Goal: Transaction & Acquisition: Purchase product/service

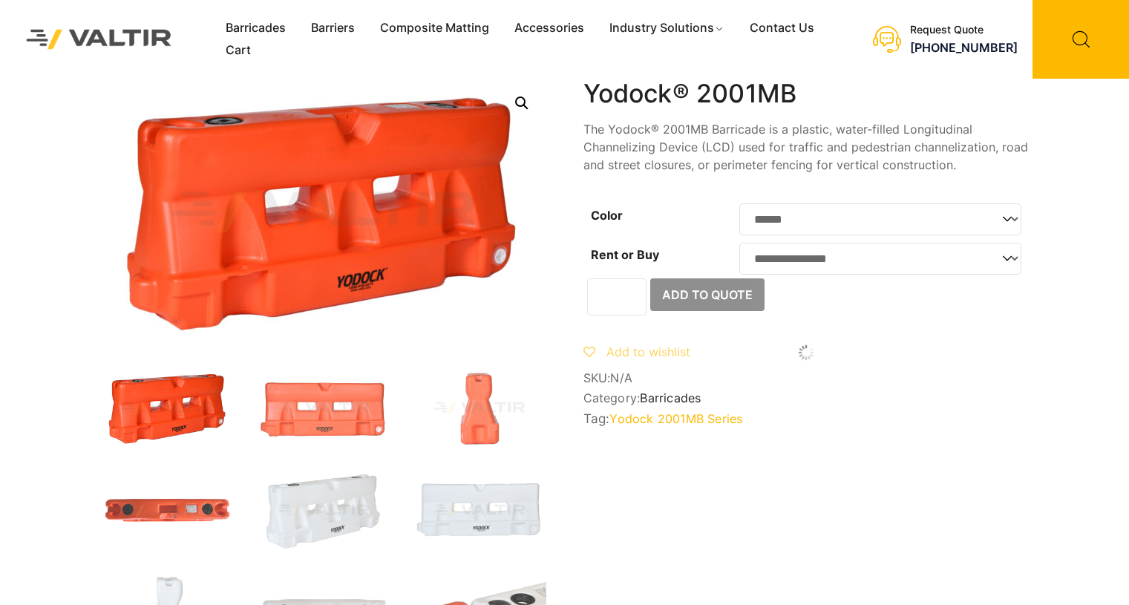
select select "******"
select select "***"
click at [739, 247] on select "**********" at bounding box center [880, 259] width 282 height 32
select select "******"
select select "***"
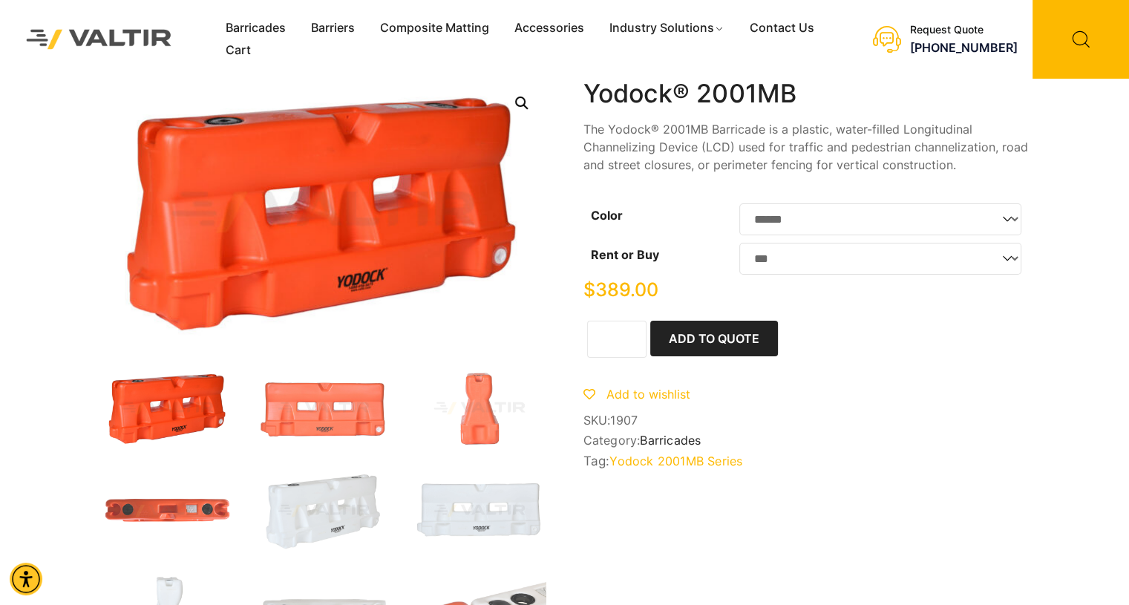
click at [735, 148] on p "The Yodock® 2001MB Barricade is a plastic, water-filled Longitudinal Channelizi…" at bounding box center [805, 146] width 445 height 53
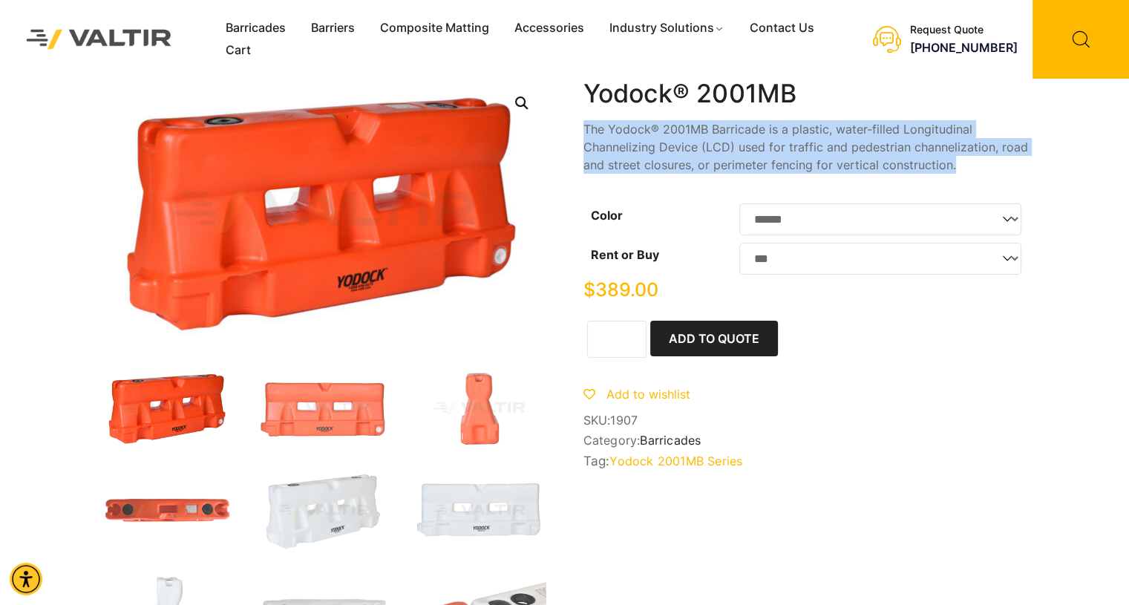
click at [735, 148] on p "The Yodock® 2001MB Barricade is a plastic, water-filled Longitudinal Channelizi…" at bounding box center [805, 146] width 445 height 53
click at [730, 153] on p "The Yodock® 2001MB Barricade is a plastic, water-filled Longitudinal Channelizi…" at bounding box center [805, 146] width 445 height 53
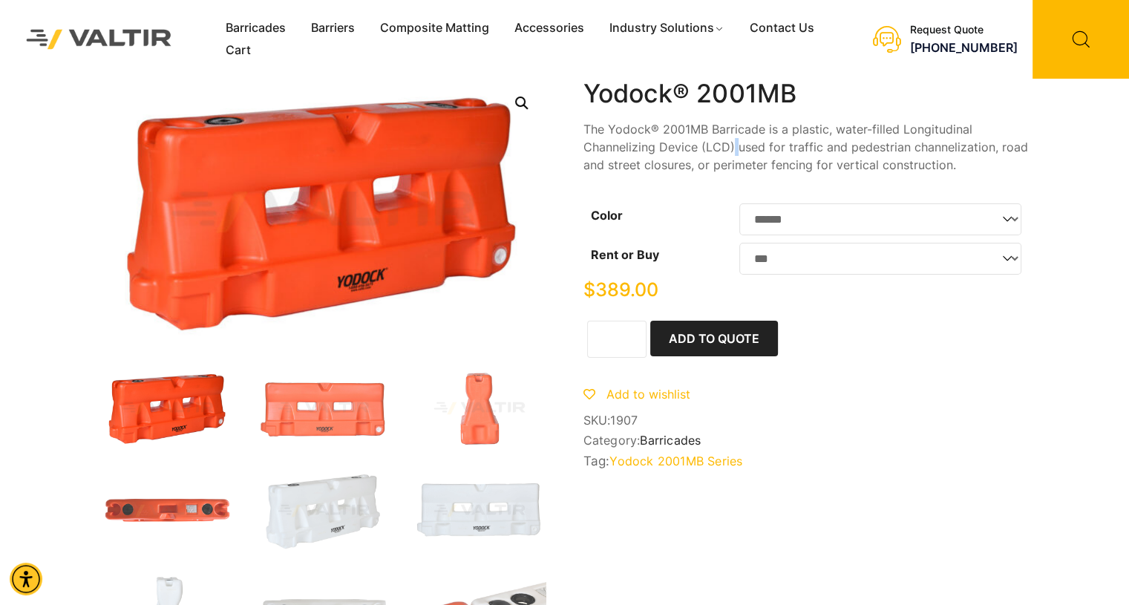
click at [730, 153] on p "The Yodock® 2001MB Barricade is a plastic, water-filled Longitudinal Channelizi…" at bounding box center [805, 146] width 445 height 53
drag, startPoint x: 711, startPoint y: 170, endPoint x: 766, endPoint y: 168, distance: 54.9
click at [766, 168] on p "The Yodock® 2001MB Barricade is a plastic, water-filled Longitudinal Channelizi…" at bounding box center [805, 146] width 445 height 53
click at [766, 166] on p "The Yodock® 2001MB Barricade is a plastic, water-filled Longitudinal Channelizi…" at bounding box center [805, 146] width 445 height 53
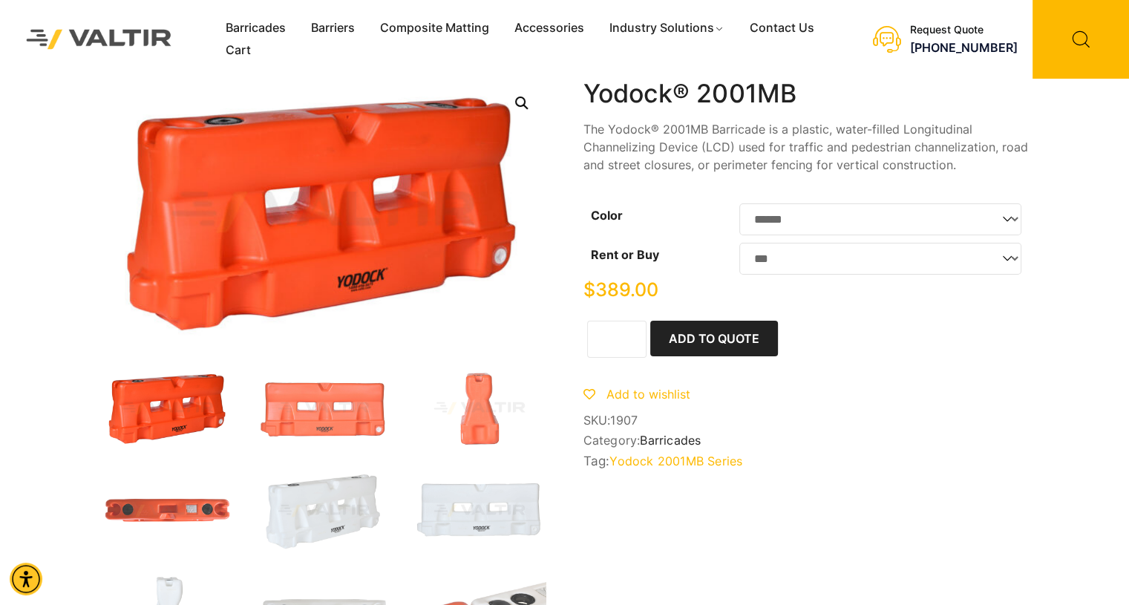
click at [773, 143] on p "The Yodock® 2001MB Barricade is a plastic, water-filled Longitudinal Channelizi…" at bounding box center [805, 146] width 445 height 53
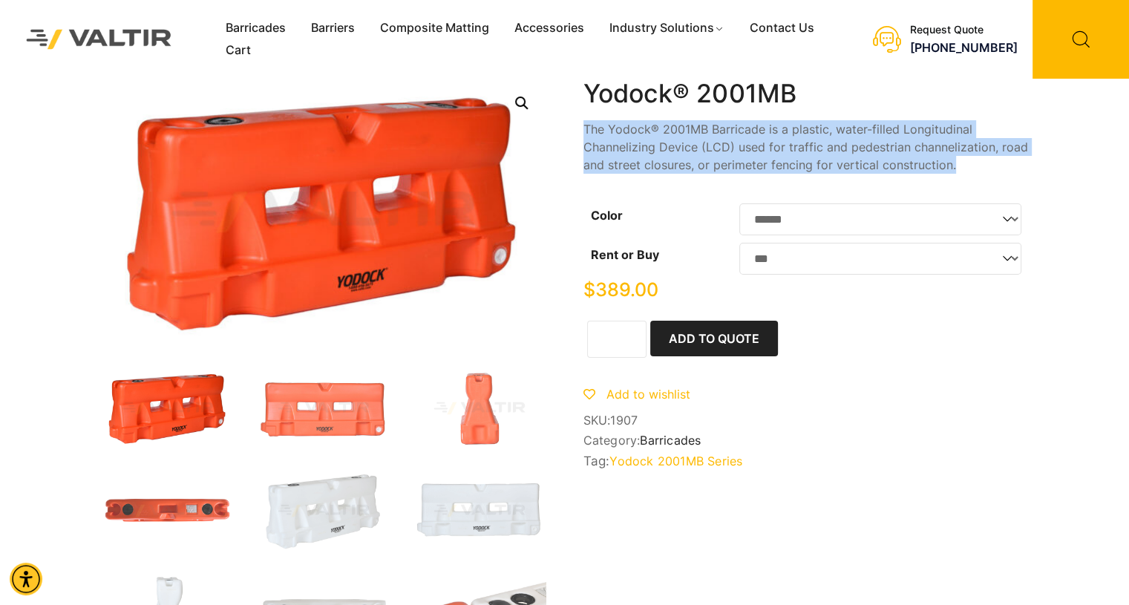
click at [773, 143] on p "The Yodock® 2001MB Barricade is a plastic, water-filled Longitudinal Channelizi…" at bounding box center [805, 146] width 445 height 53
click at [793, 138] on p "The Yodock® 2001MB Barricade is a plastic, water-filled Longitudinal Channelizi…" at bounding box center [805, 146] width 445 height 53
click at [769, 151] on p "The Yodock® 2001MB Barricade is a plastic, water-filled Longitudinal Channelizi…" at bounding box center [805, 146] width 445 height 53
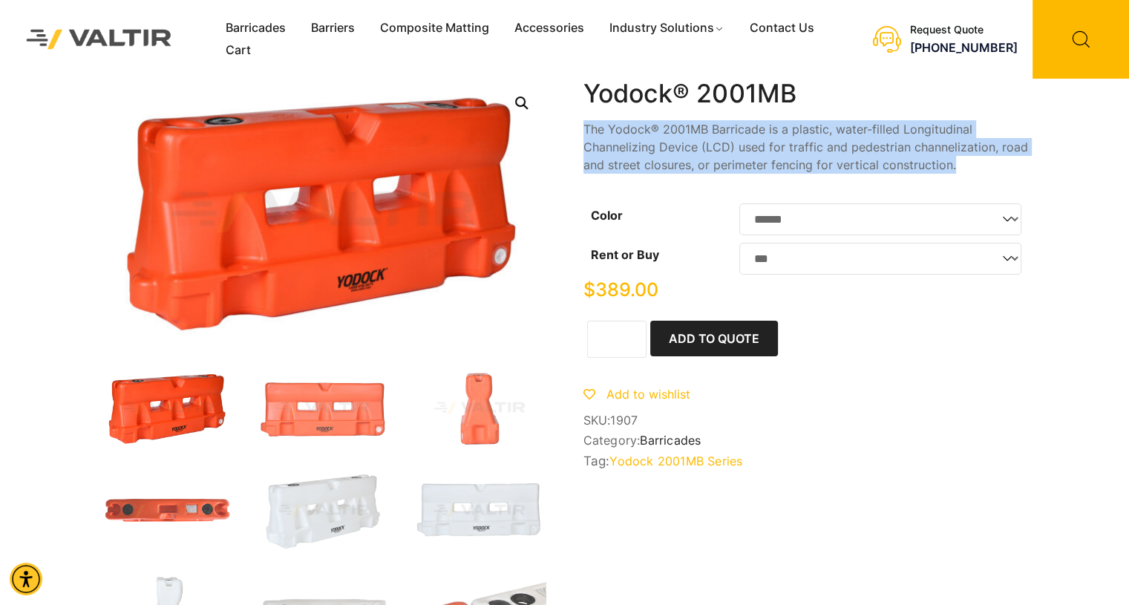
click at [769, 151] on p "The Yodock® 2001MB Barricade is a plastic, water-filled Longitudinal Channelizi…" at bounding box center [805, 146] width 445 height 53
click at [769, 150] on p "The Yodock® 2001MB Barricade is a plastic, water-filled Longitudinal Channelizi…" at bounding box center [805, 146] width 445 height 53
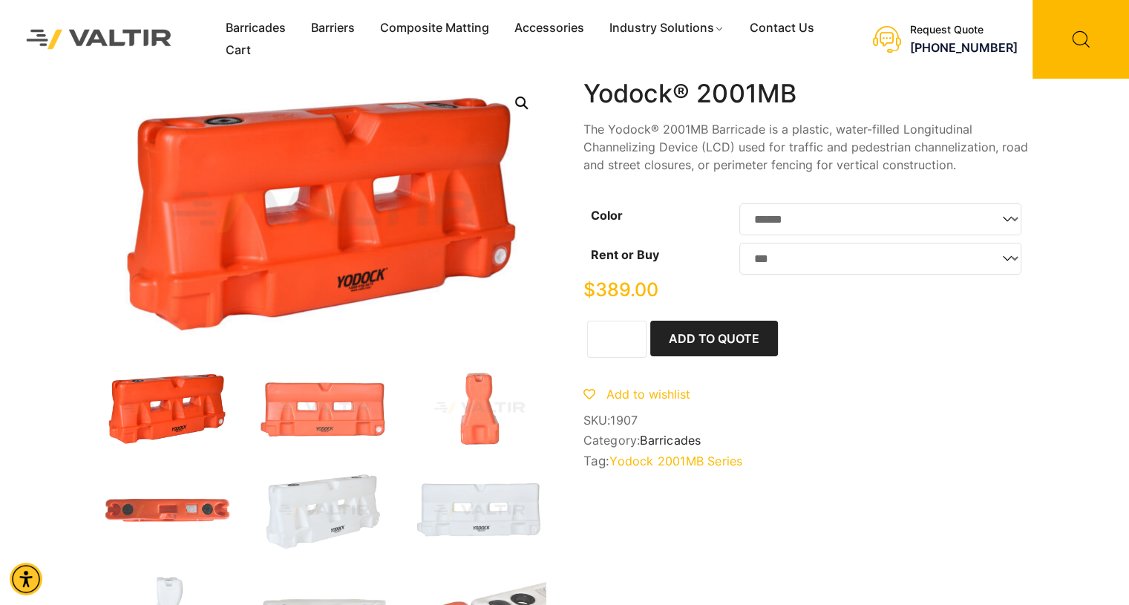
click at [770, 148] on p "The Yodock® 2001MB Barricade is a plastic, water-filled Longitudinal Channelizi…" at bounding box center [805, 146] width 445 height 53
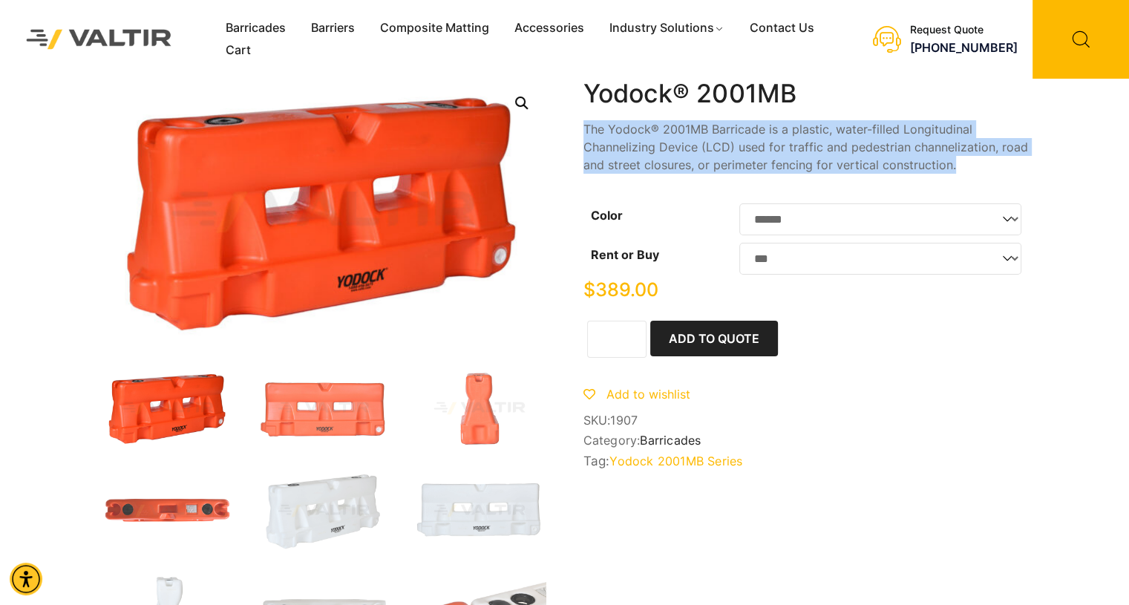
click at [770, 148] on p "The Yodock® 2001MB Barricade is a plastic, water-filled Longitudinal Channelizi…" at bounding box center [805, 146] width 445 height 53
click at [695, 143] on p "The Yodock® 2001MB Barricade is a plastic, water-filled Longitudinal Channelizi…" at bounding box center [805, 146] width 445 height 53
click at [695, 145] on p "The Yodock® 2001MB Barricade is a plastic, water-filled Longitudinal Channelizi…" at bounding box center [805, 146] width 445 height 53
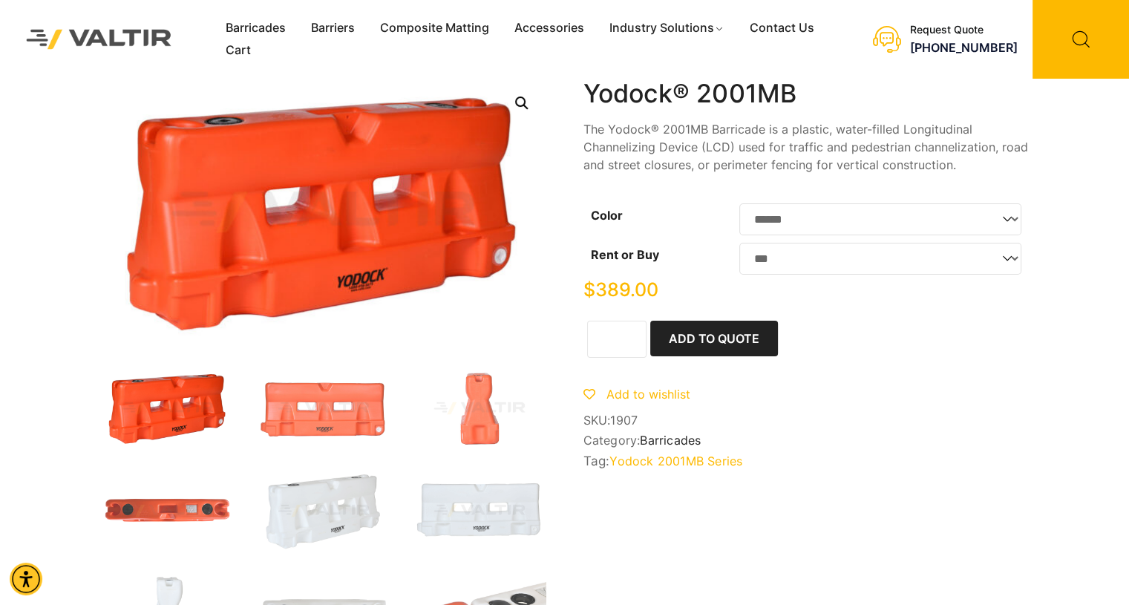
click at [695, 136] on p "The Yodock® 2001MB Barricade is a plastic, water-filled Longitudinal Channelizi…" at bounding box center [805, 146] width 445 height 53
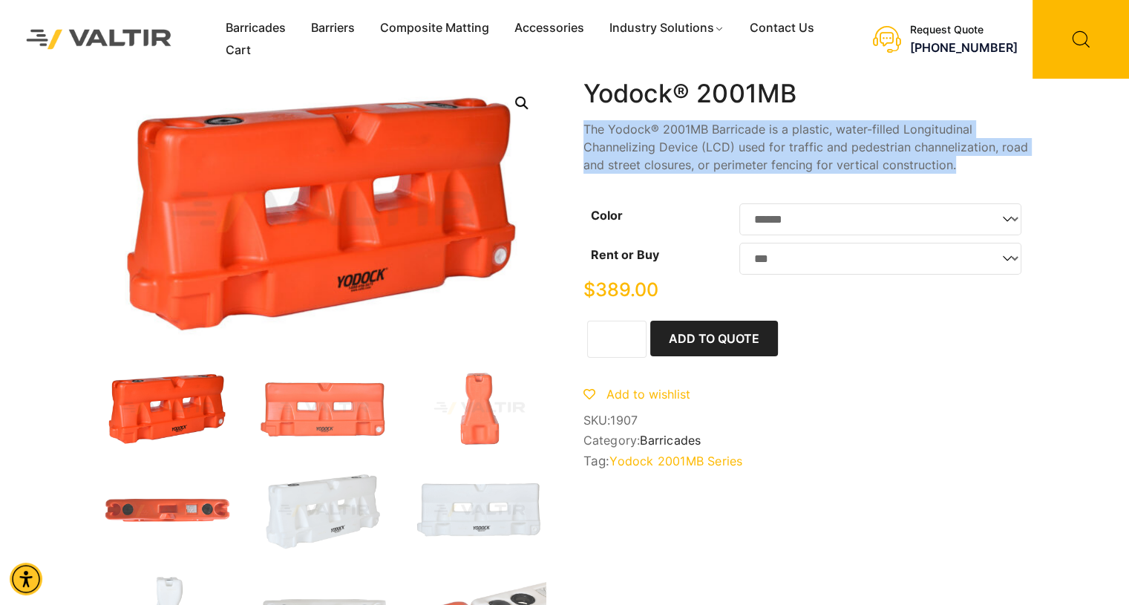
click at [695, 136] on p "The Yodock® 2001MB Barricade is a plastic, water-filled Longitudinal Channelizi…" at bounding box center [805, 146] width 445 height 53
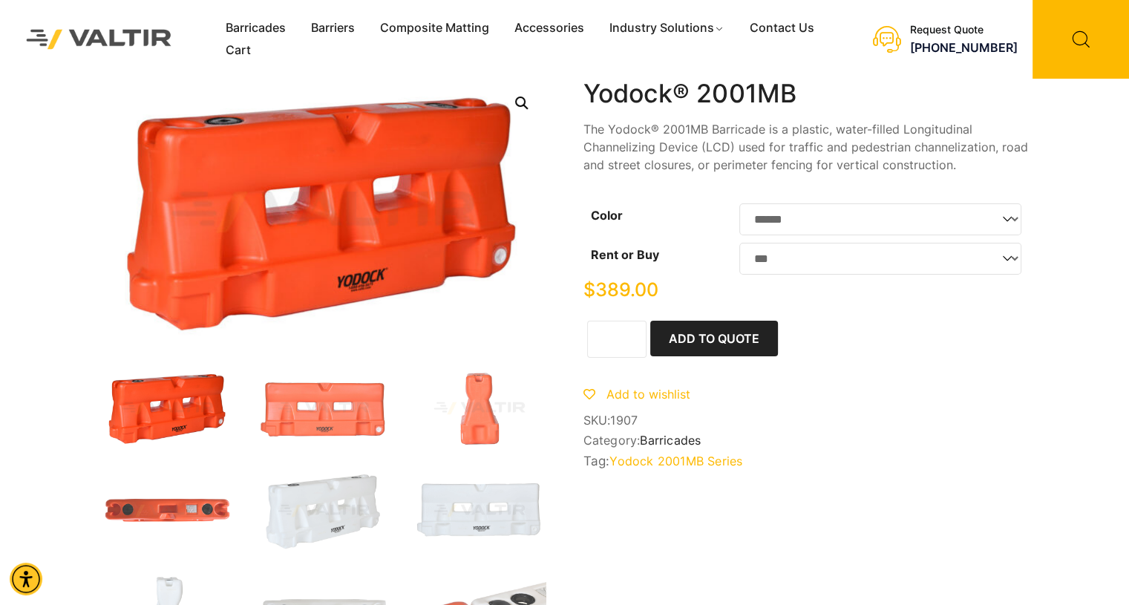
drag, startPoint x: 663, startPoint y: 60, endPoint x: 657, endPoint y: 66, distance: 8.9
click at [657, 66] on div "Menu Barricades Barriers Composite Matting Accessories Industry Solutions Const…" at bounding box center [520, 39] width 615 height 79
click at [656, 86] on h1 "Yodock® 2001MB" at bounding box center [805, 94] width 445 height 30
click at [657, 87] on h1 "Yodock® 2001MB" at bounding box center [805, 94] width 445 height 30
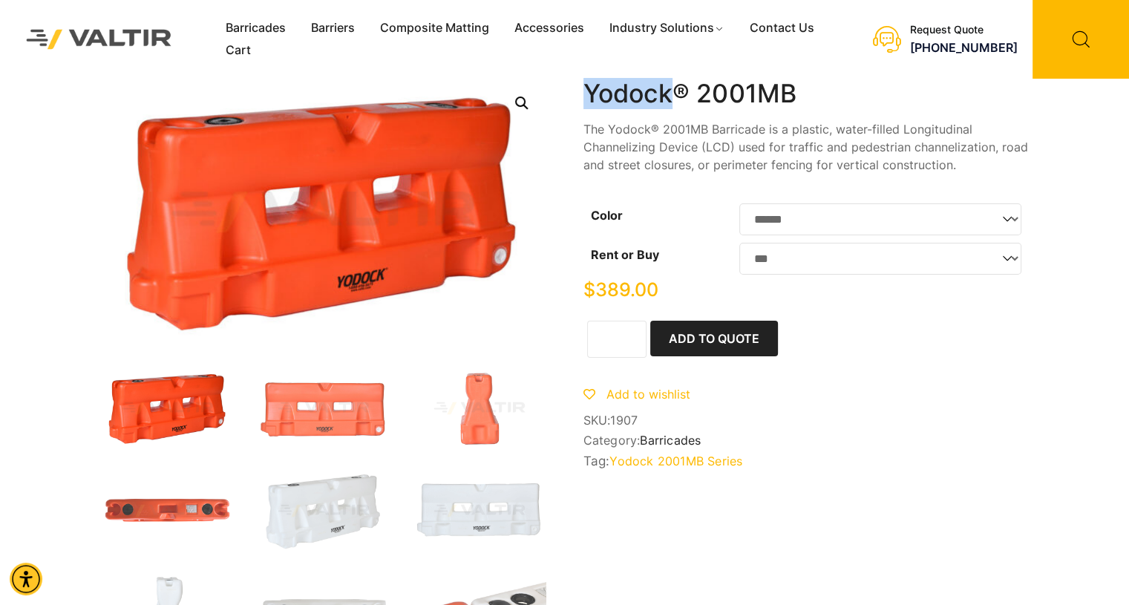
click at [657, 87] on h1 "Yodock® 2001MB" at bounding box center [805, 94] width 445 height 30
